Goal: Task Accomplishment & Management: Use online tool/utility

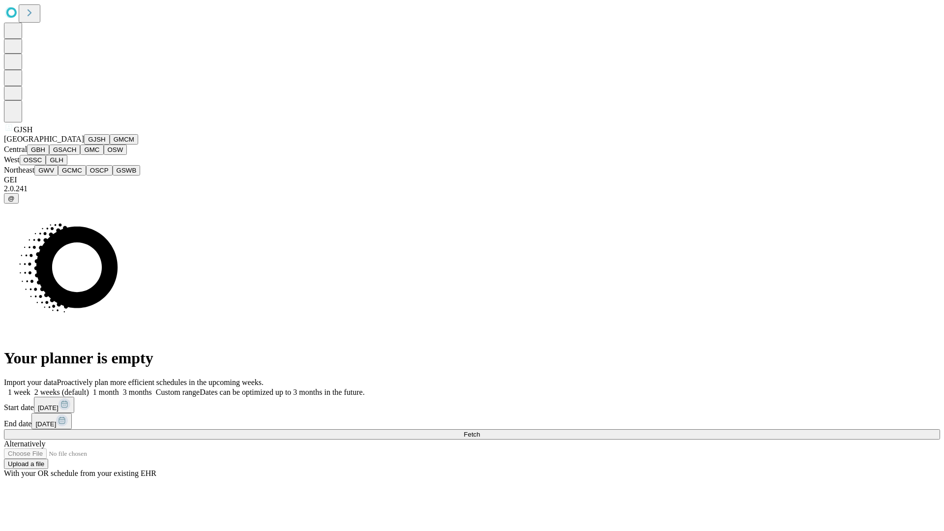
click at [84, 145] on button "GJSH" at bounding box center [97, 139] width 26 height 10
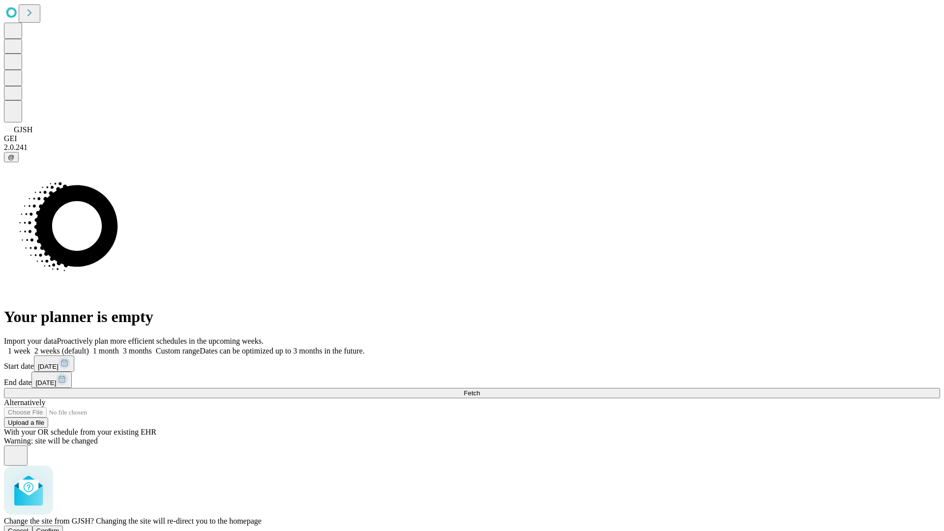
click at [60, 527] on span "Confirm" at bounding box center [47, 530] width 23 height 7
click at [119, 347] on label "1 month" at bounding box center [104, 351] width 30 height 8
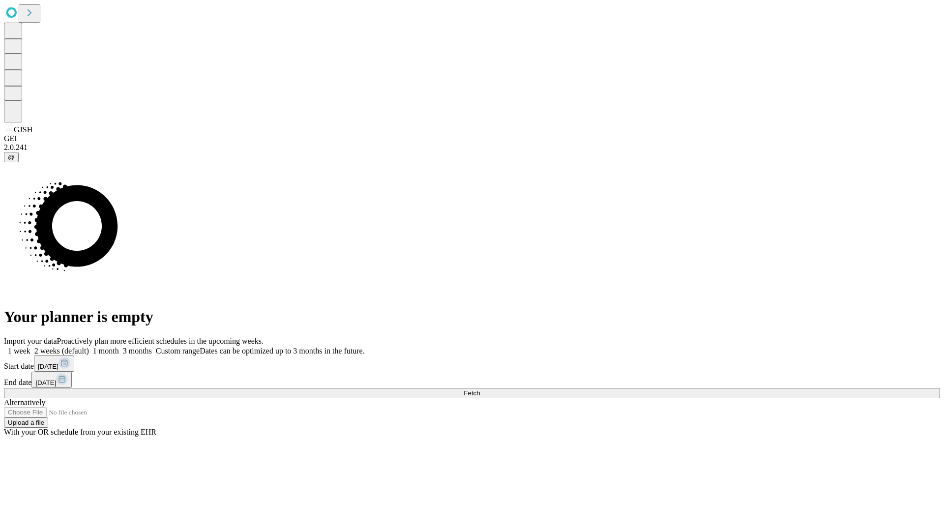
click at [480, 390] on span "Fetch" at bounding box center [472, 393] width 16 height 7
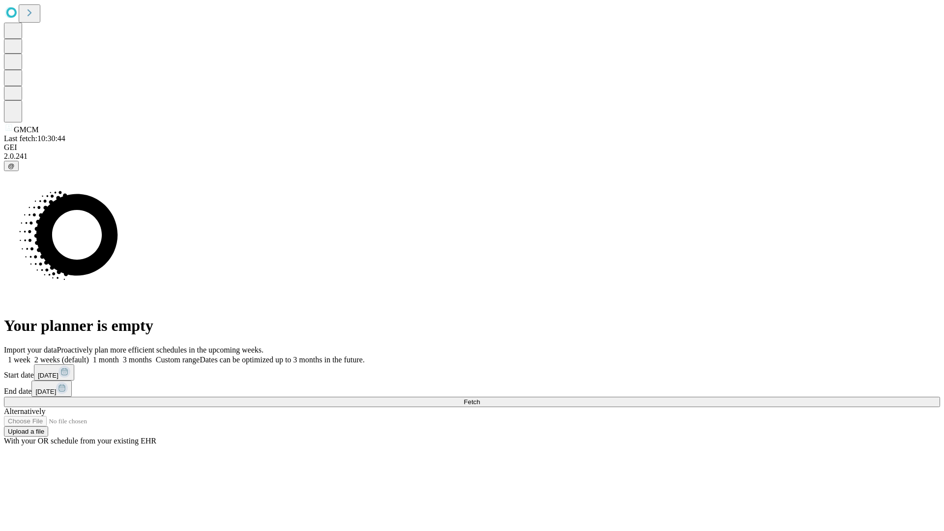
click at [119, 356] on label "1 month" at bounding box center [104, 360] width 30 height 8
click at [480, 398] on span "Fetch" at bounding box center [472, 401] width 16 height 7
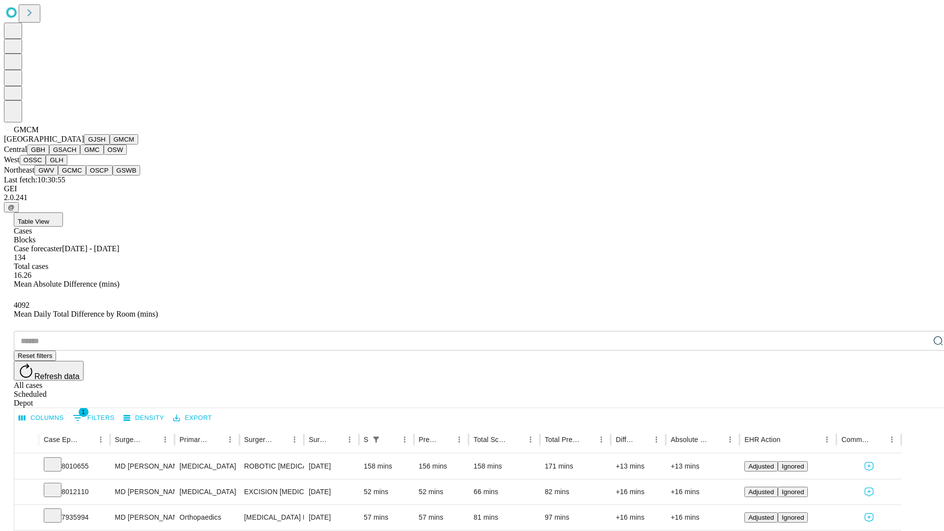
click at [49, 155] on button "GBH" at bounding box center [38, 150] width 22 height 10
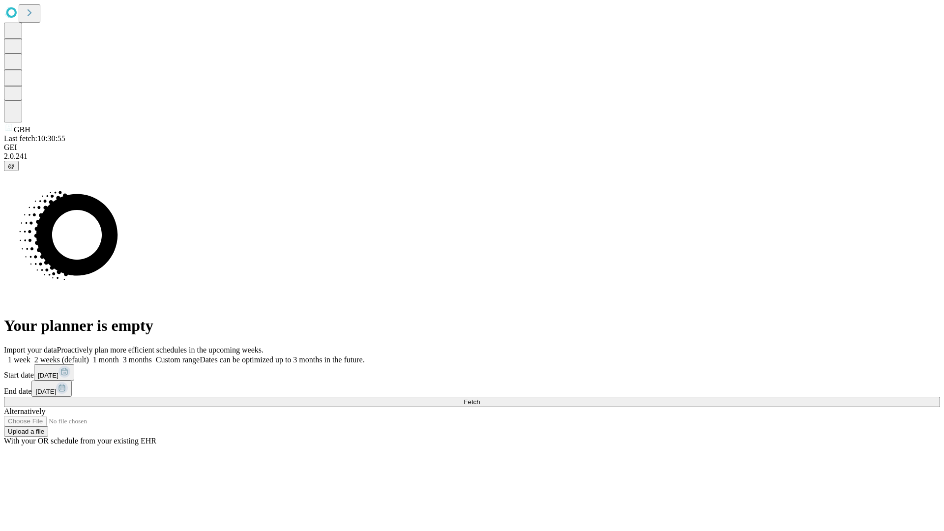
click at [480, 398] on span "Fetch" at bounding box center [472, 401] width 16 height 7
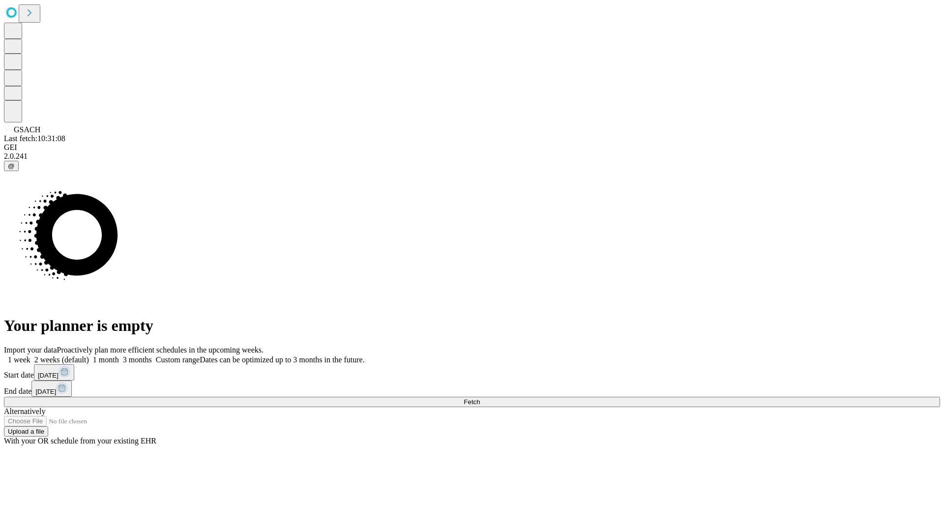
click at [119, 356] on label "1 month" at bounding box center [104, 360] width 30 height 8
click at [480, 398] on span "Fetch" at bounding box center [472, 401] width 16 height 7
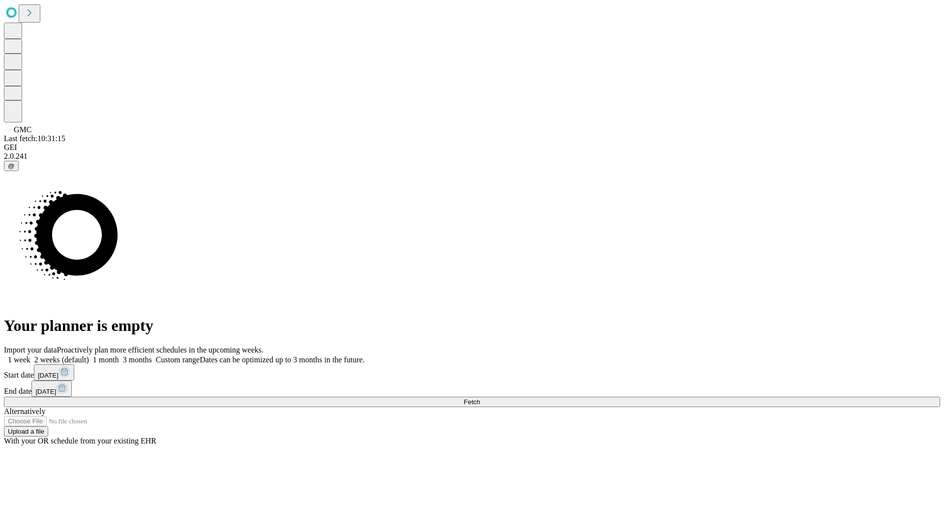
click at [119, 356] on label "1 month" at bounding box center [104, 360] width 30 height 8
click at [480, 398] on span "Fetch" at bounding box center [472, 401] width 16 height 7
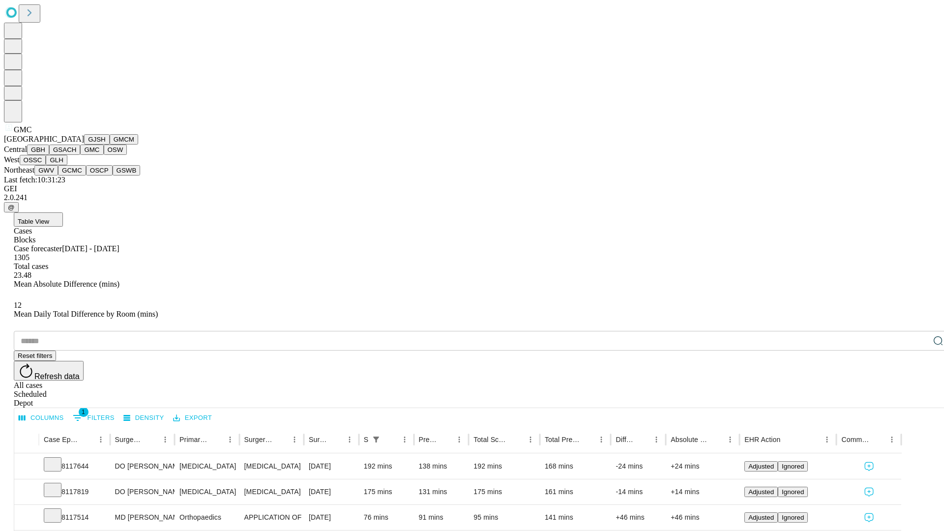
click at [104, 155] on button "OSW" at bounding box center [116, 150] width 24 height 10
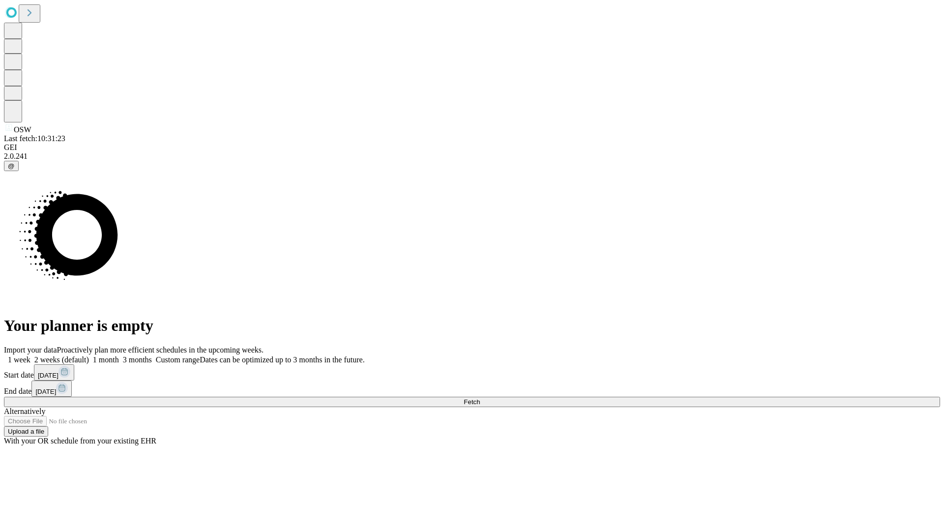
click at [119, 356] on label "1 month" at bounding box center [104, 360] width 30 height 8
click at [480, 398] on span "Fetch" at bounding box center [472, 401] width 16 height 7
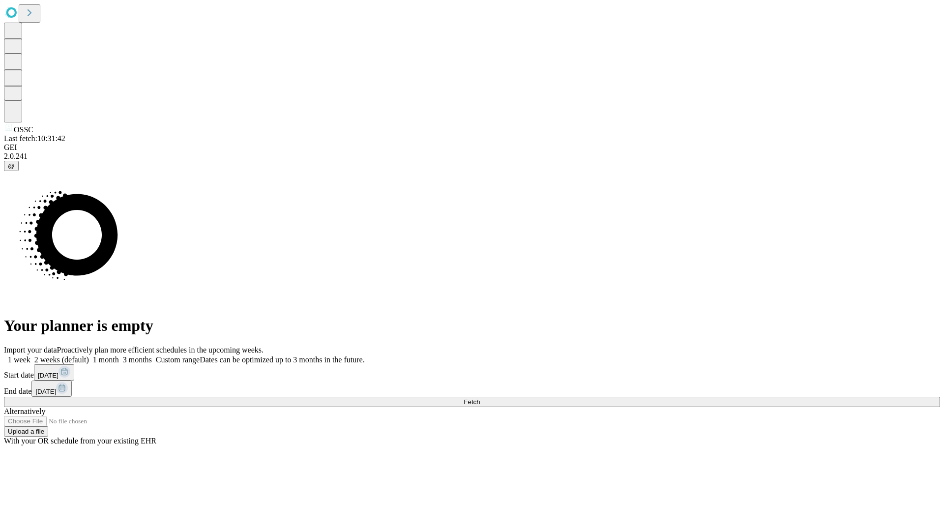
click at [119, 356] on label "1 month" at bounding box center [104, 360] width 30 height 8
click at [480, 398] on span "Fetch" at bounding box center [472, 401] width 16 height 7
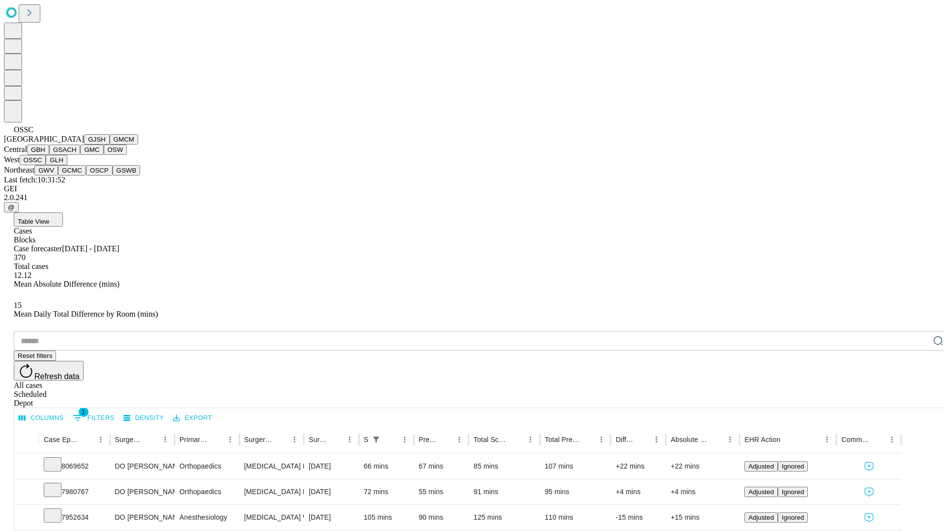
click at [67, 165] on button "GLH" at bounding box center [56, 160] width 21 height 10
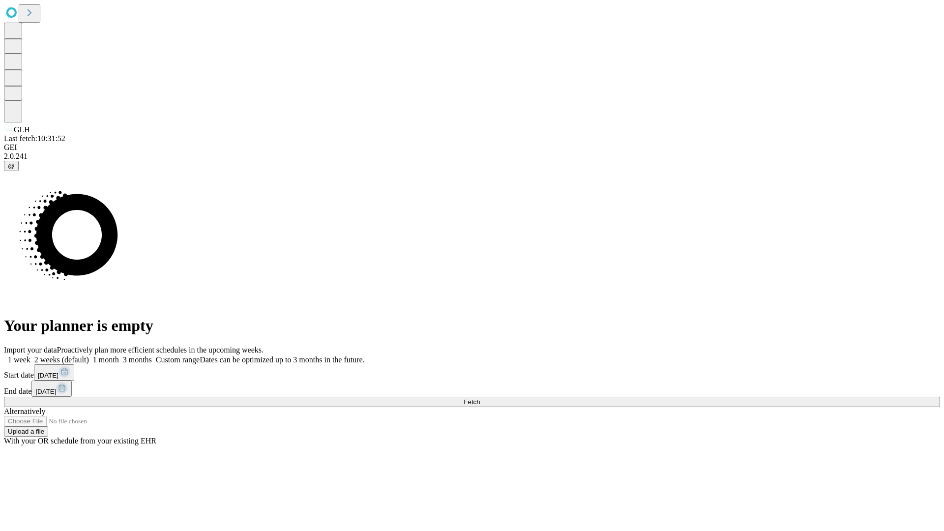
click at [119, 356] on label "1 month" at bounding box center [104, 360] width 30 height 8
click at [480, 398] on span "Fetch" at bounding box center [472, 401] width 16 height 7
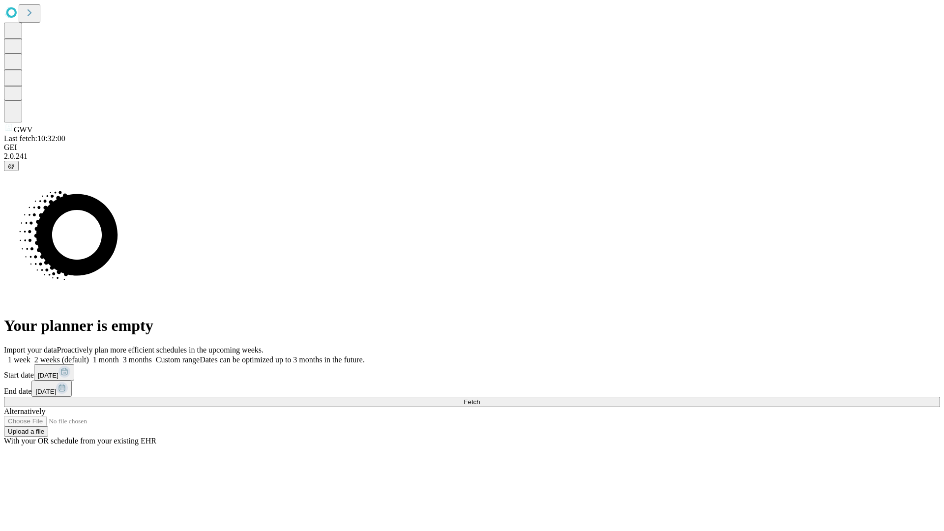
click at [119, 356] on label "1 month" at bounding box center [104, 360] width 30 height 8
click at [480, 398] on span "Fetch" at bounding box center [472, 401] width 16 height 7
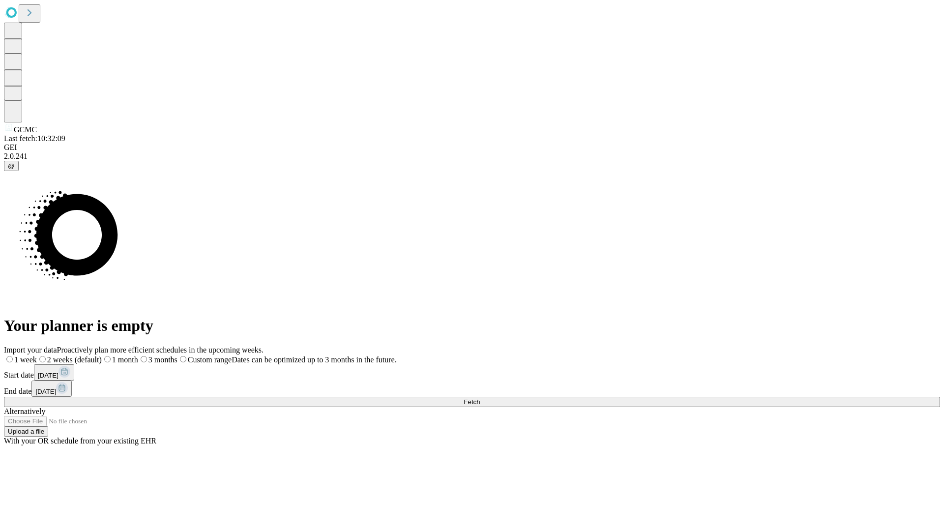
click at [138, 356] on label "1 month" at bounding box center [120, 360] width 36 height 8
click at [480, 398] on span "Fetch" at bounding box center [472, 401] width 16 height 7
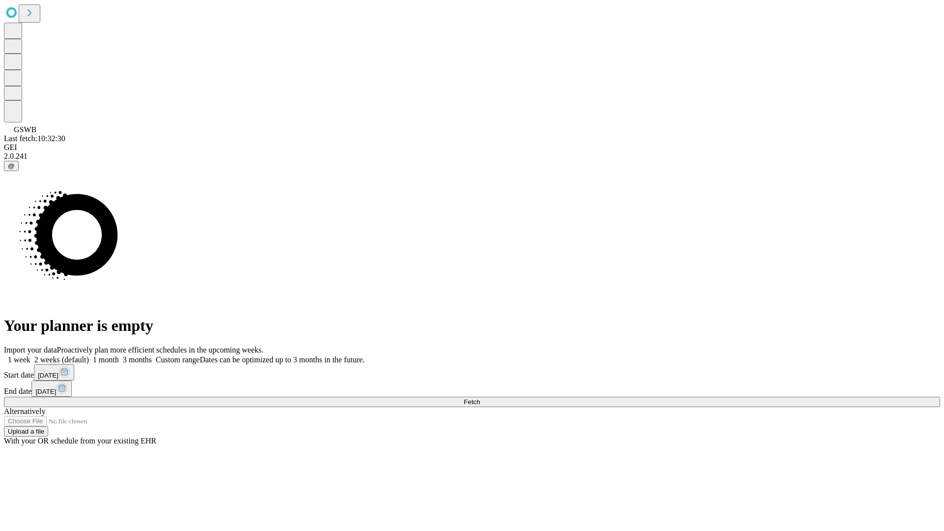
click at [119, 356] on label "1 month" at bounding box center [104, 360] width 30 height 8
click at [480, 398] on span "Fetch" at bounding box center [472, 401] width 16 height 7
